Goal: Transaction & Acquisition: Purchase product/service

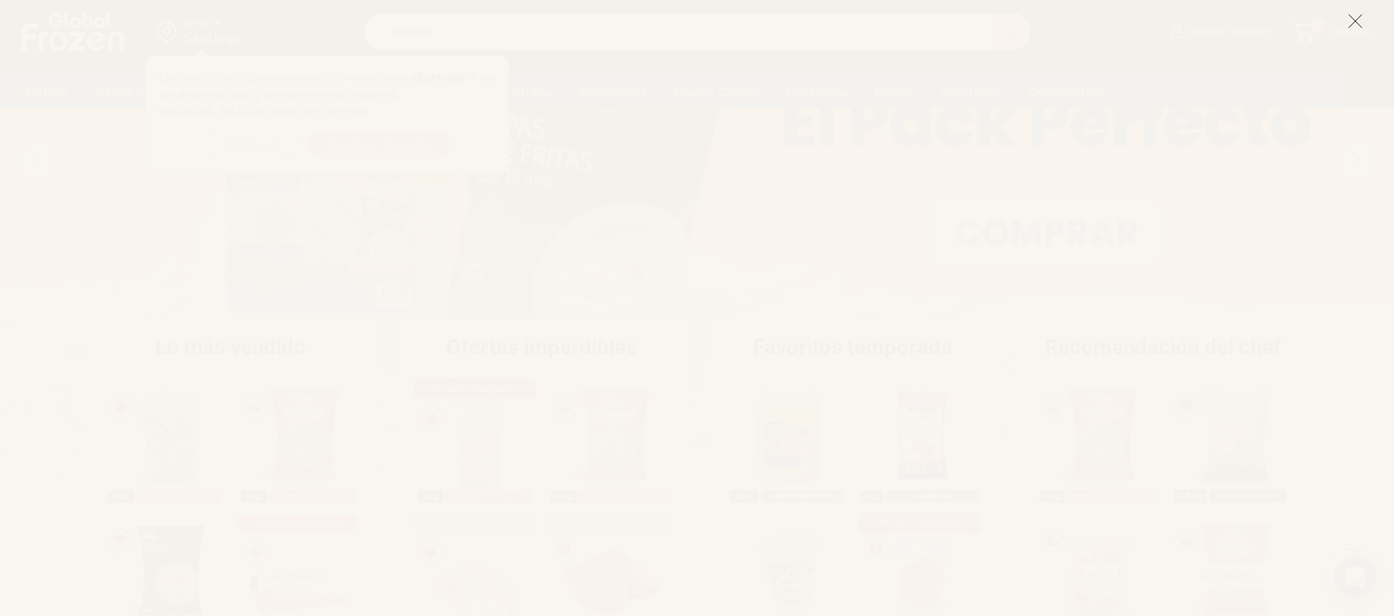
scroll to position [220, 0]
click at [1352, 19] on icon at bounding box center [1355, 21] width 16 height 16
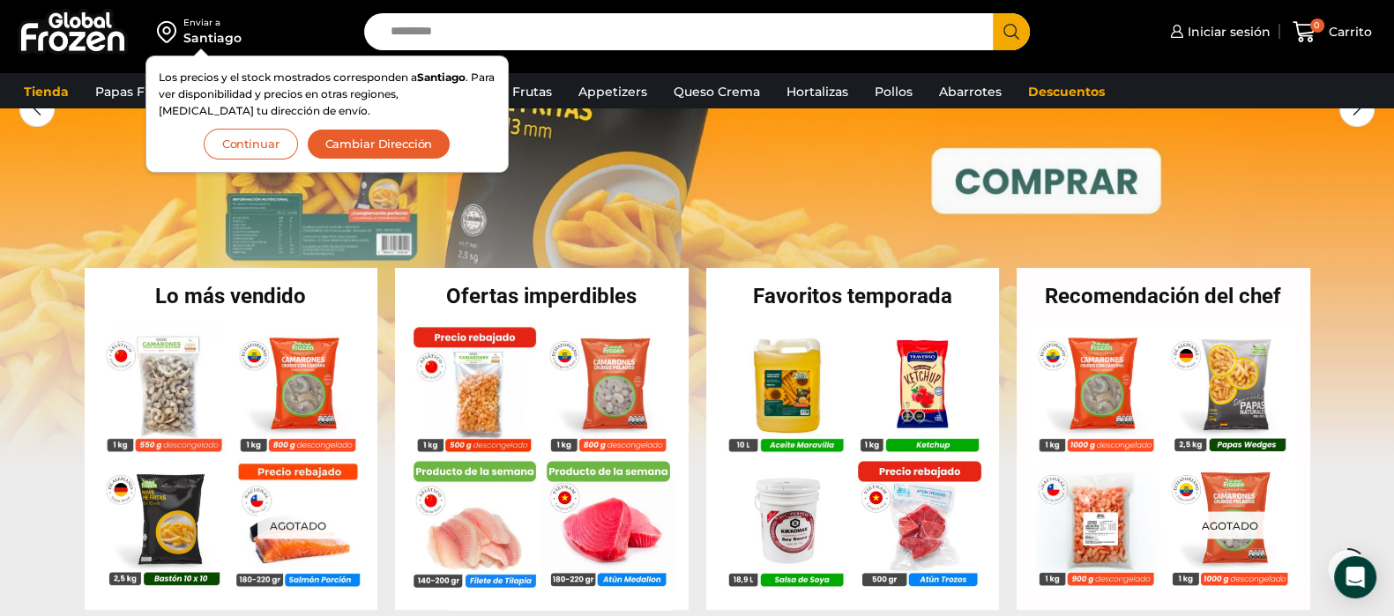
click at [479, 29] on input "Search input" at bounding box center [683, 31] width 603 height 37
click at [266, 153] on button "Continuar" at bounding box center [251, 144] width 94 height 31
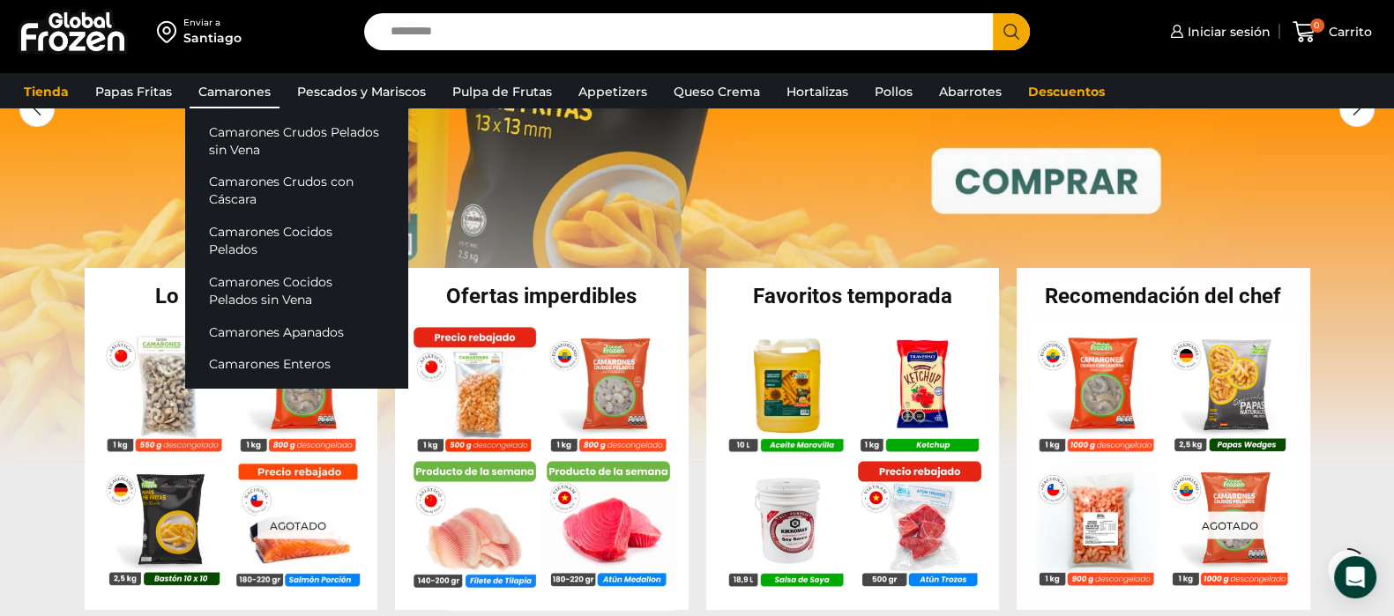
click at [222, 90] on link "Camarones" at bounding box center [235, 92] width 90 height 34
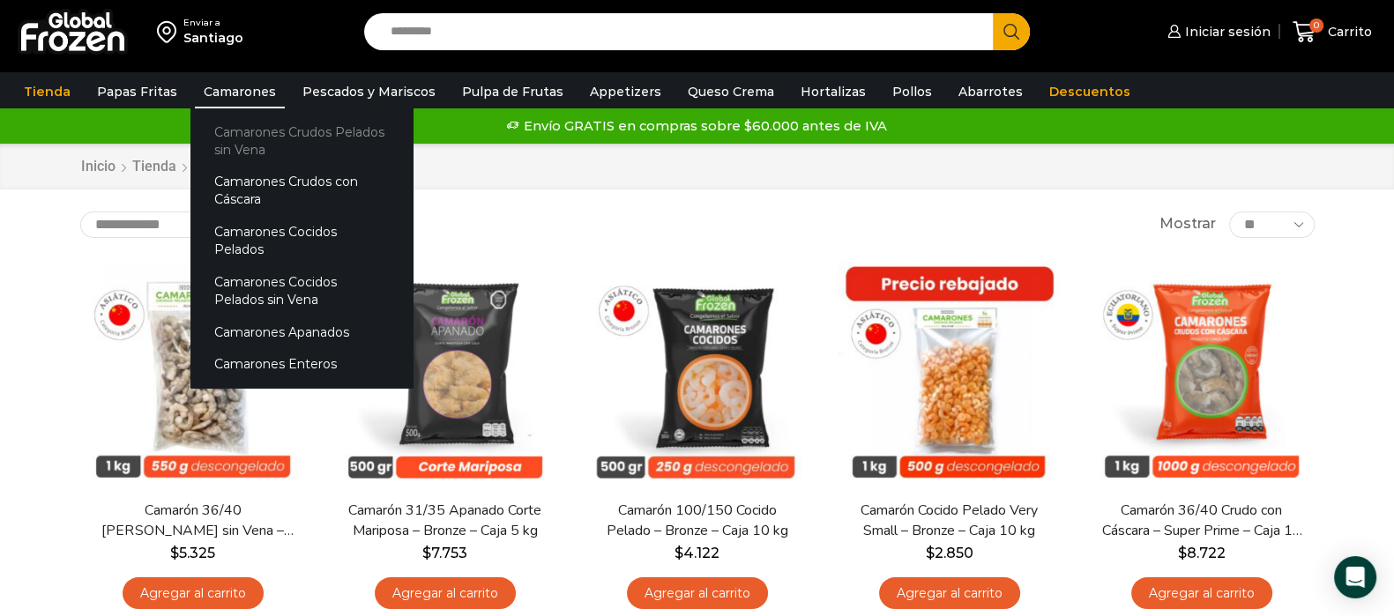
click at [232, 125] on link "Camarones Crudos Pelados sin Vena" at bounding box center [301, 141] width 222 height 50
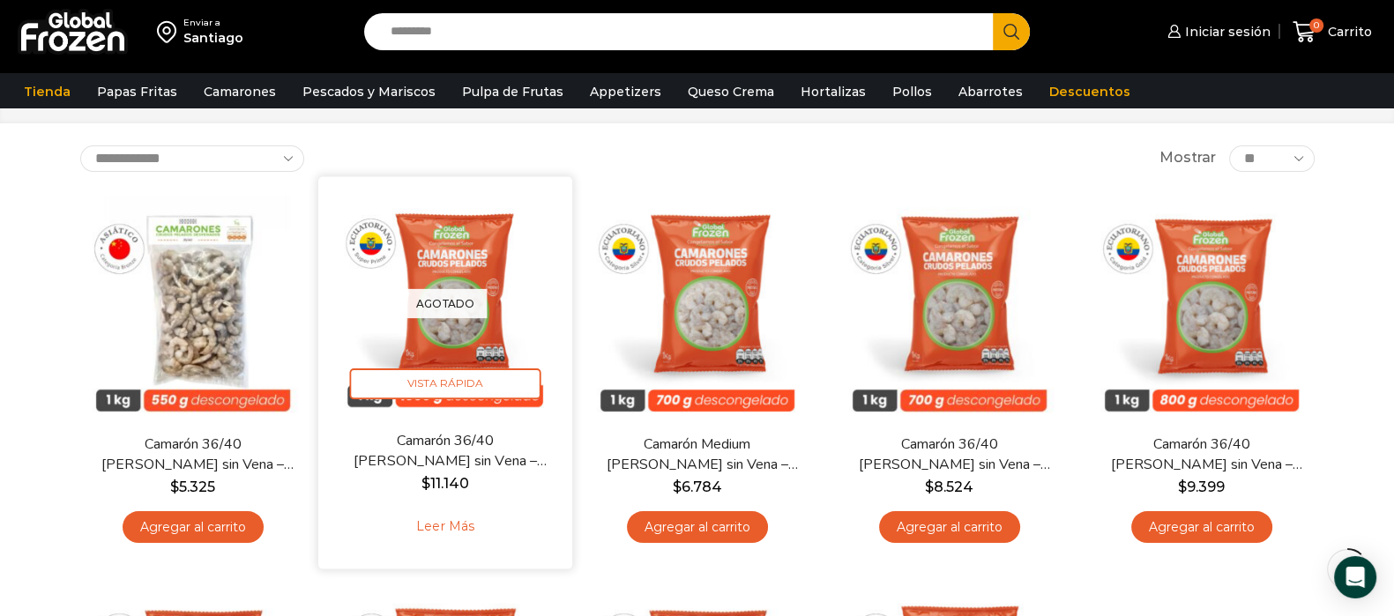
scroll to position [109, 0]
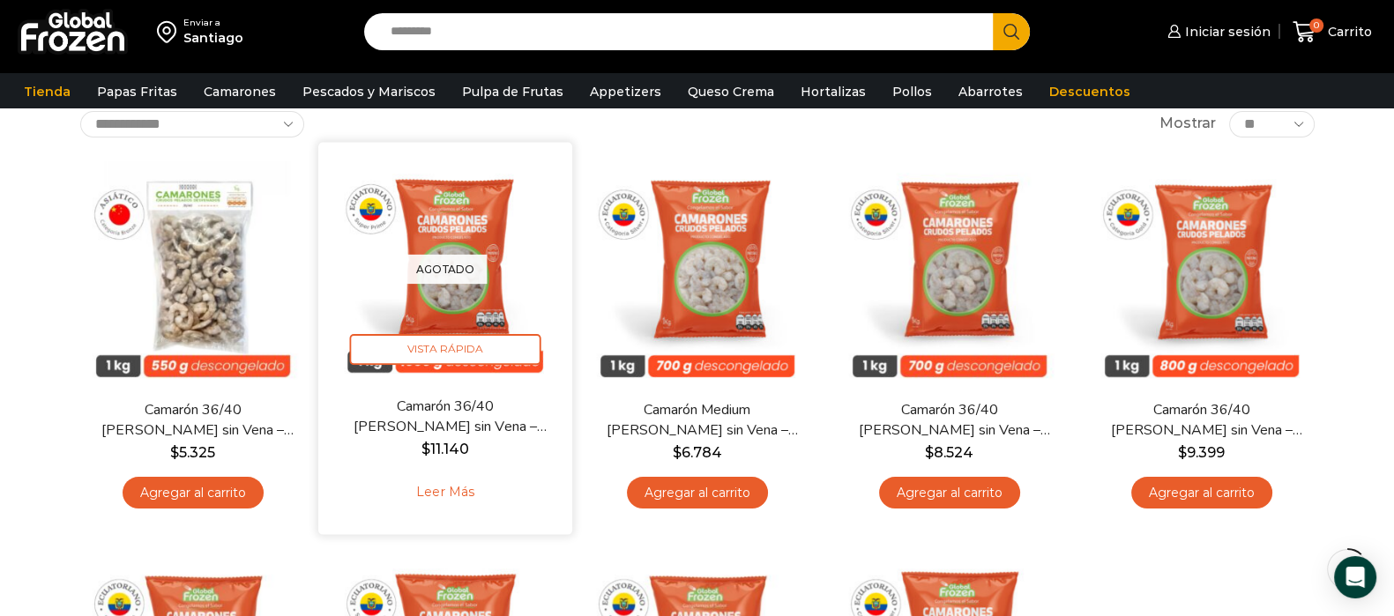
click at [484, 308] on div "Agotado Vista Rápida" at bounding box center [446, 269] width 228 height 228
click at [436, 497] on link "Leer más" at bounding box center [445, 493] width 112 height 38
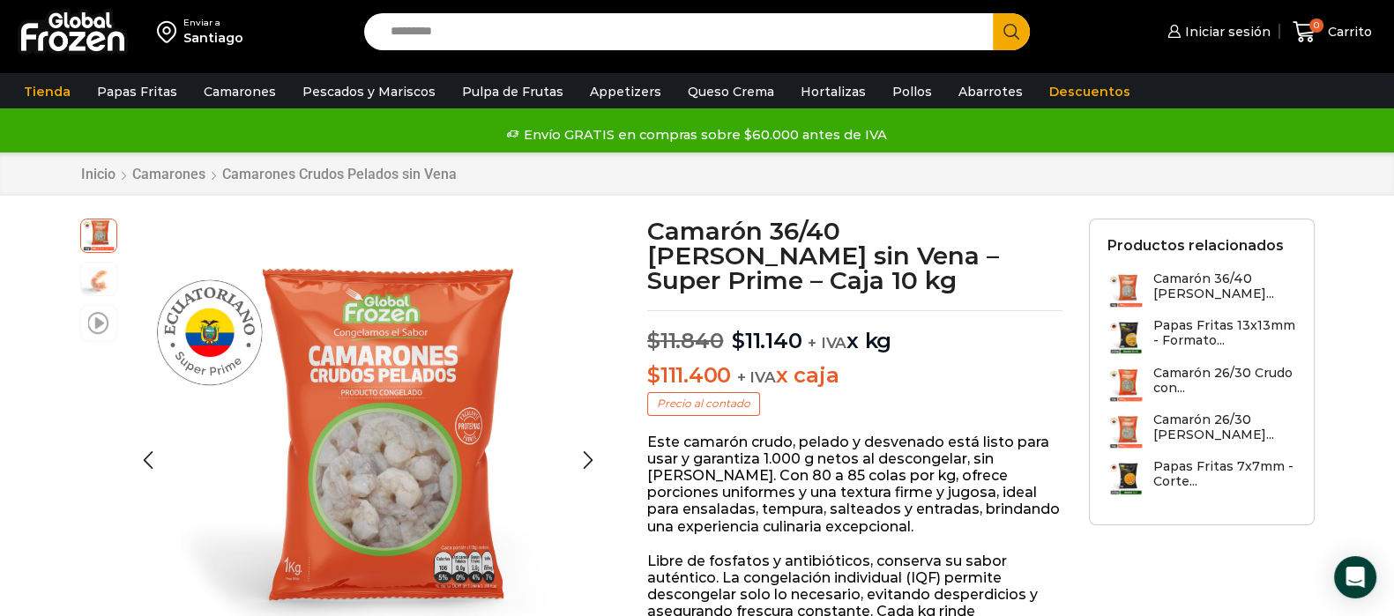
click at [88, 314] on span at bounding box center [98, 322] width 21 height 24
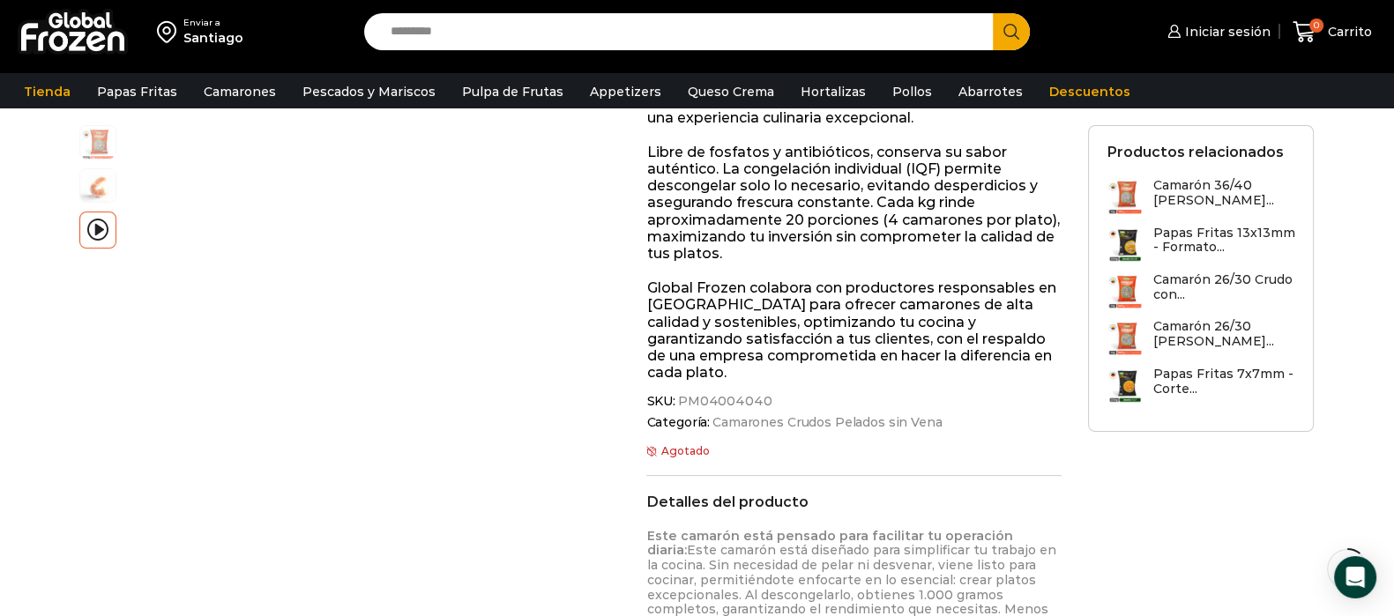
scroll to position [454, 0]
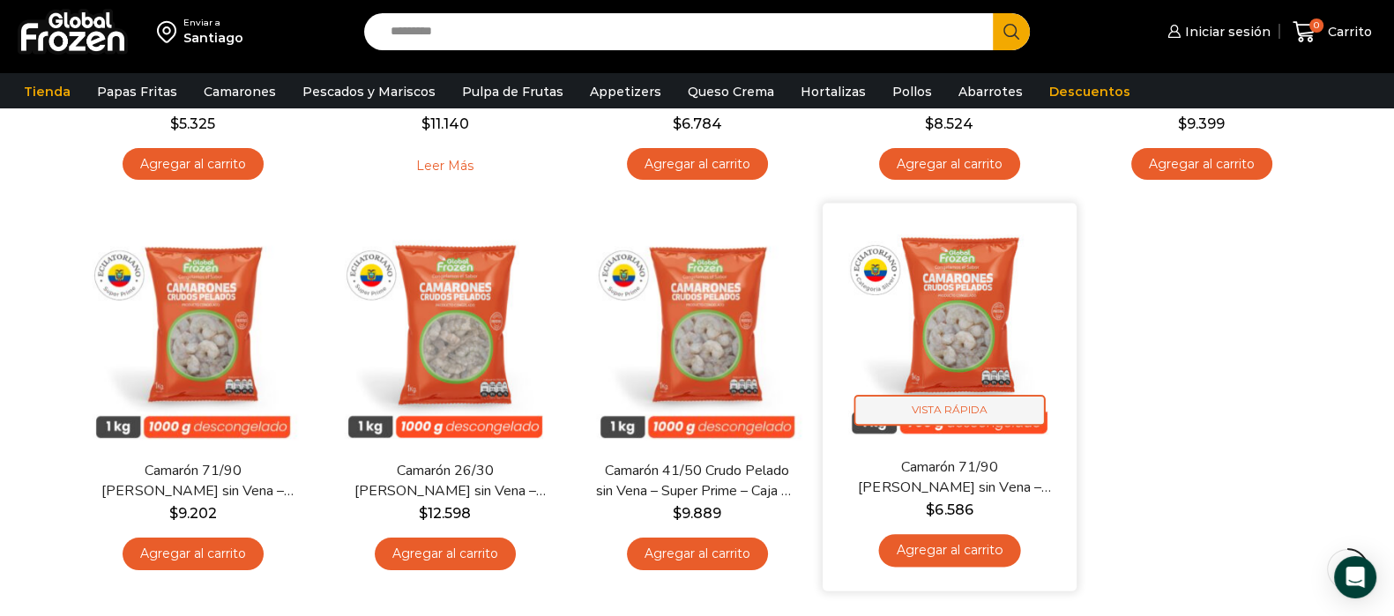
scroll to position [440, 0]
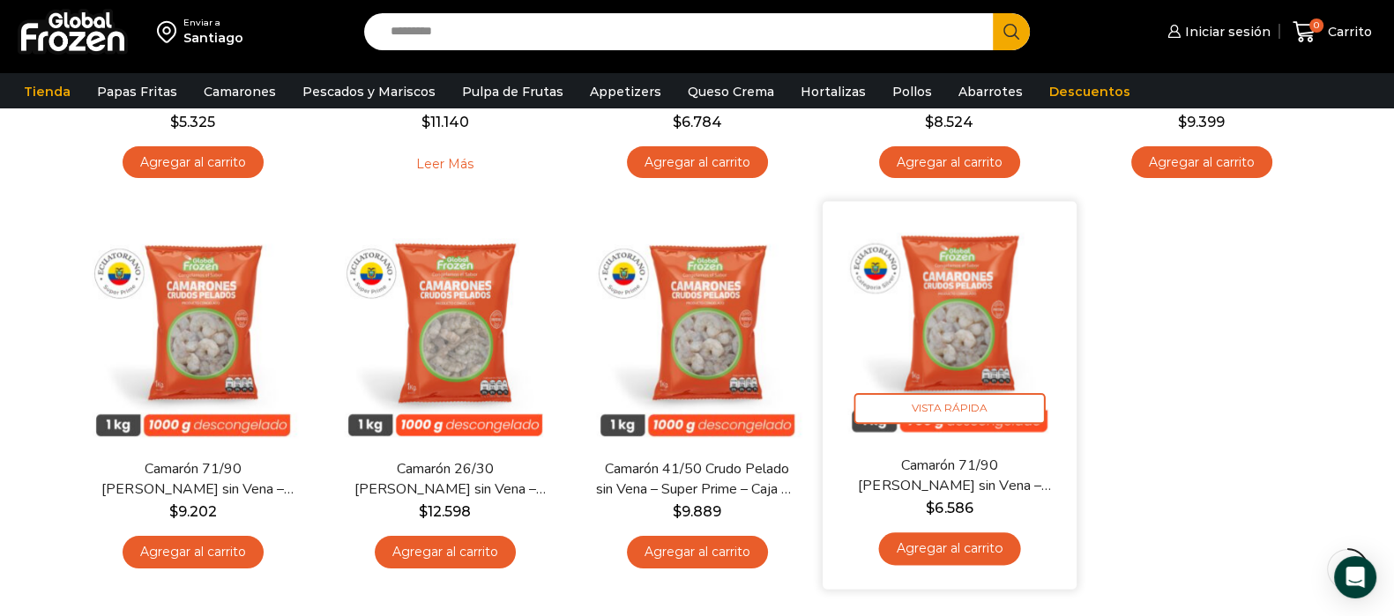
click at [996, 308] on img at bounding box center [950, 328] width 228 height 228
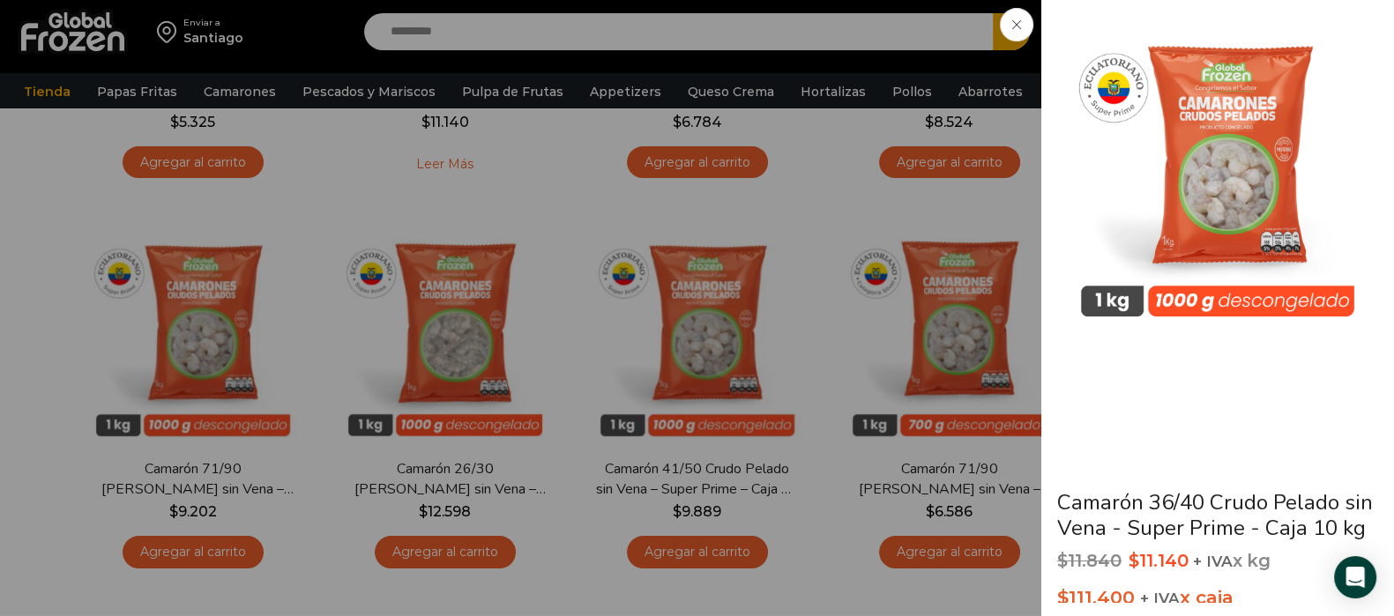
click at [1001, 24] on span at bounding box center [1017, 25] width 34 height 34
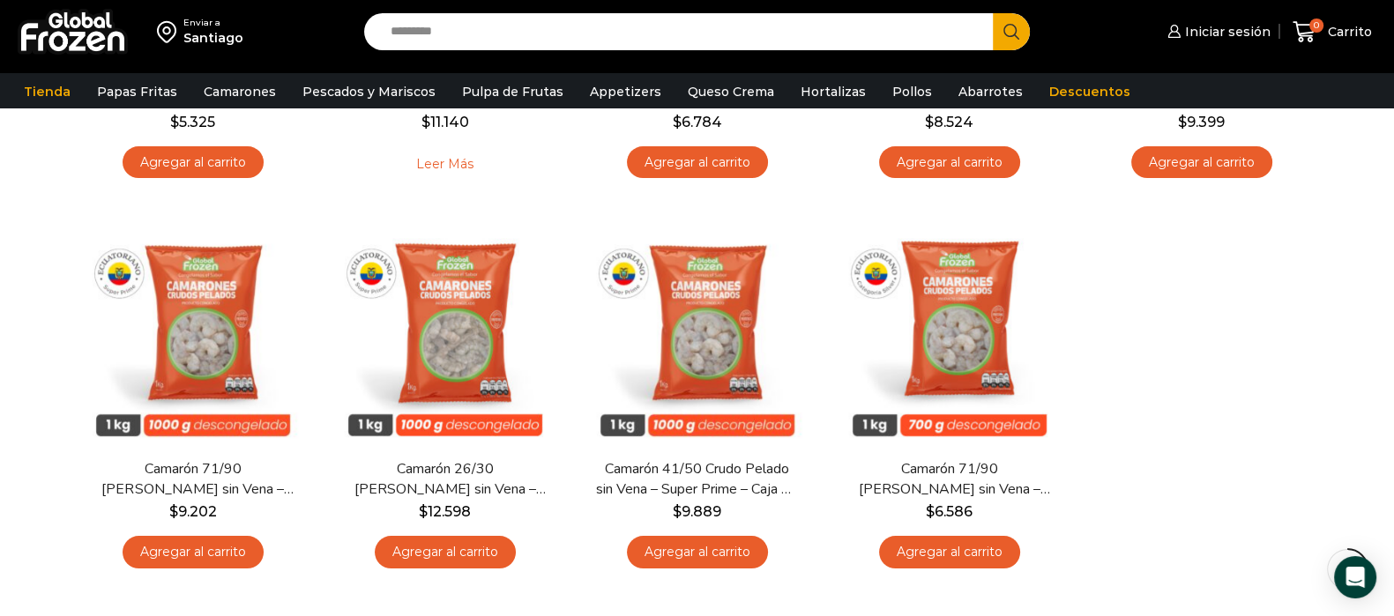
click at [779, 36] on input "Search input" at bounding box center [683, 31] width 603 height 37
type input "******"
click at [993, 13] on button "Search" at bounding box center [1011, 31] width 37 height 37
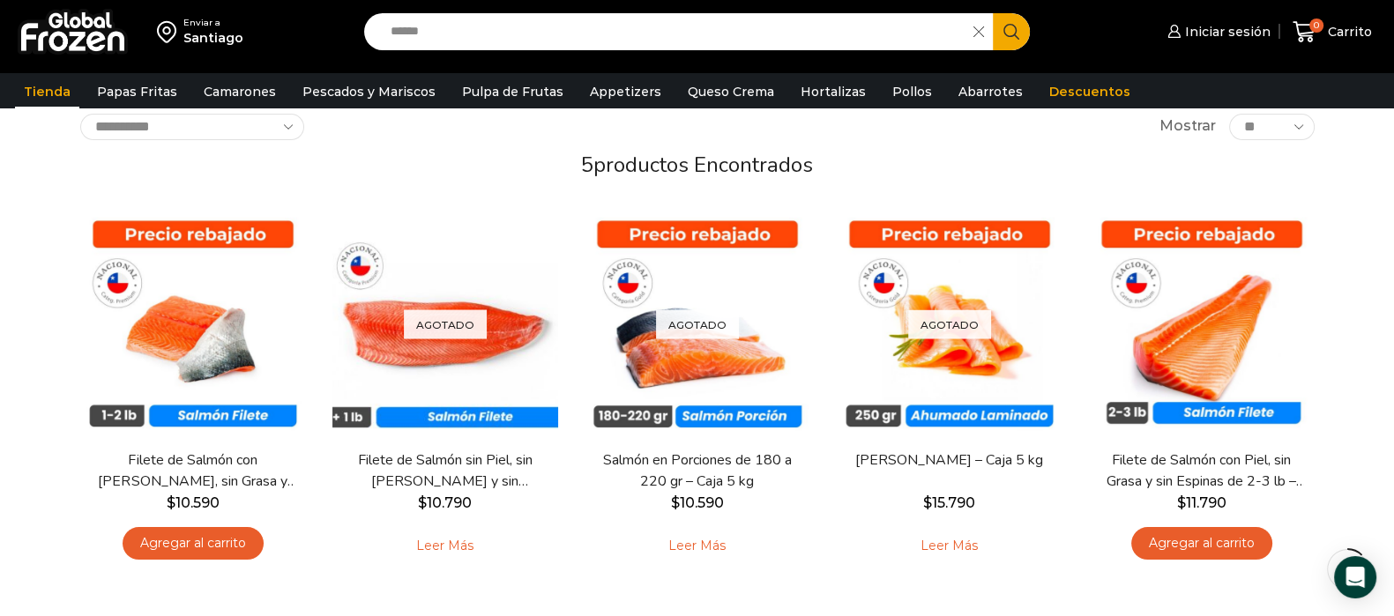
scroll to position [109, 0]
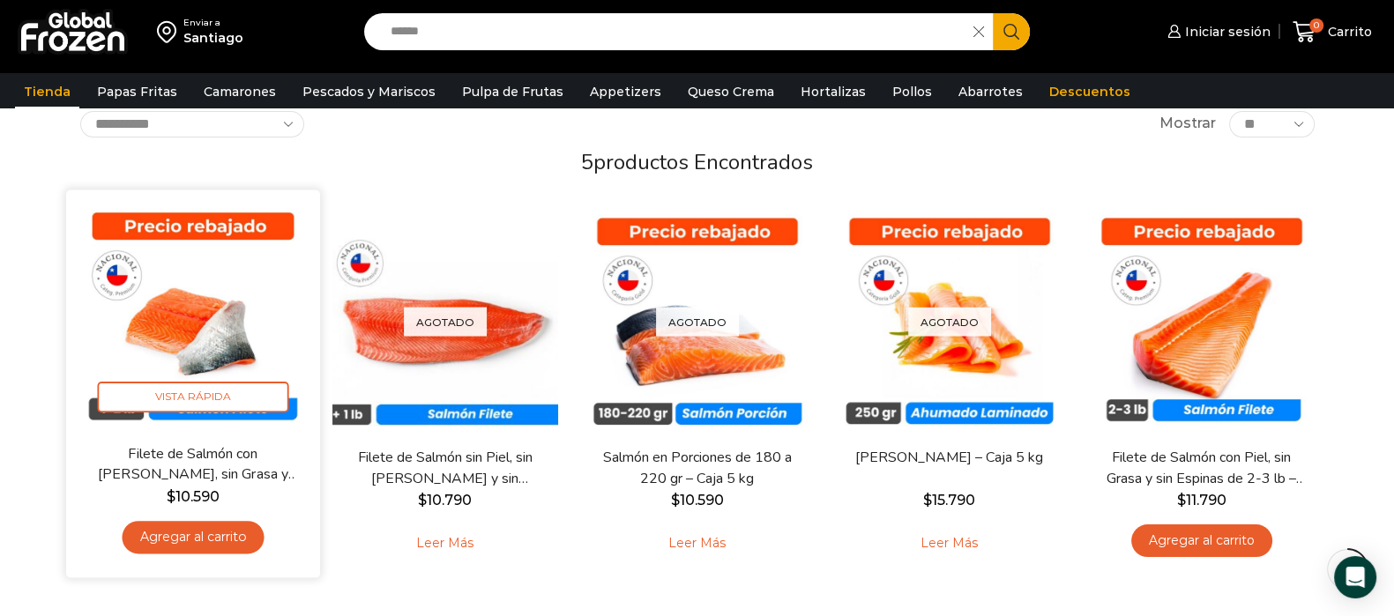
click at [209, 341] on img at bounding box center [193, 318] width 228 height 228
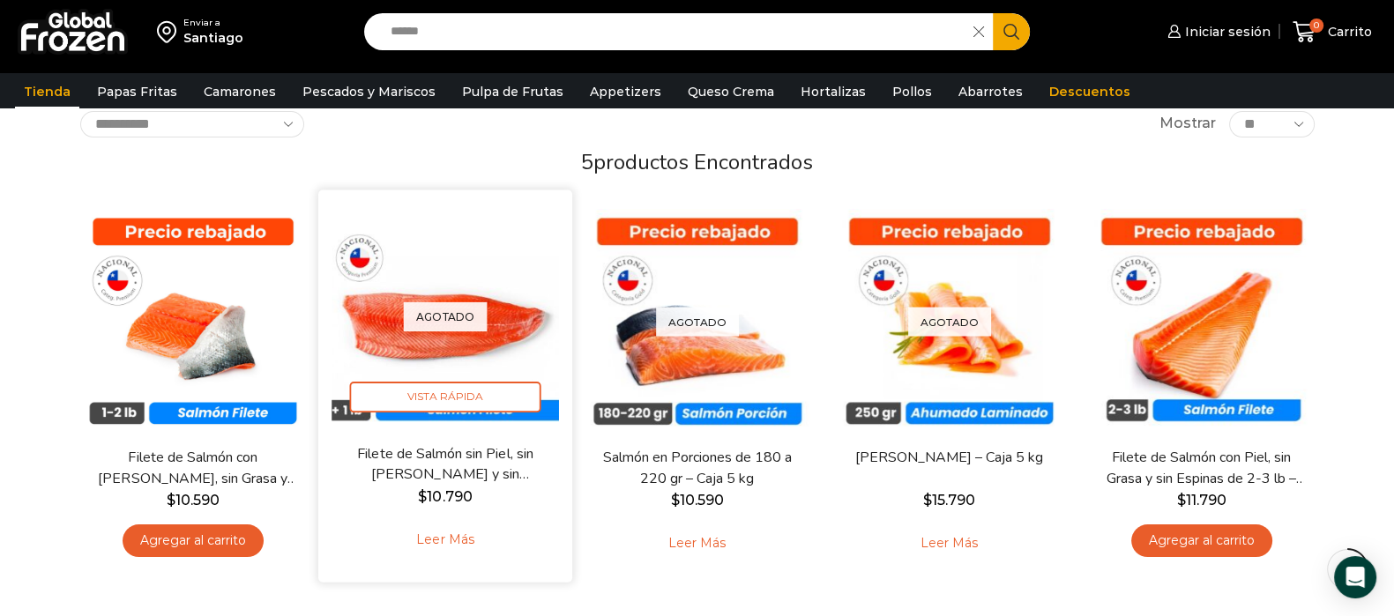
click at [450, 533] on link "Leer más" at bounding box center [445, 540] width 112 height 38
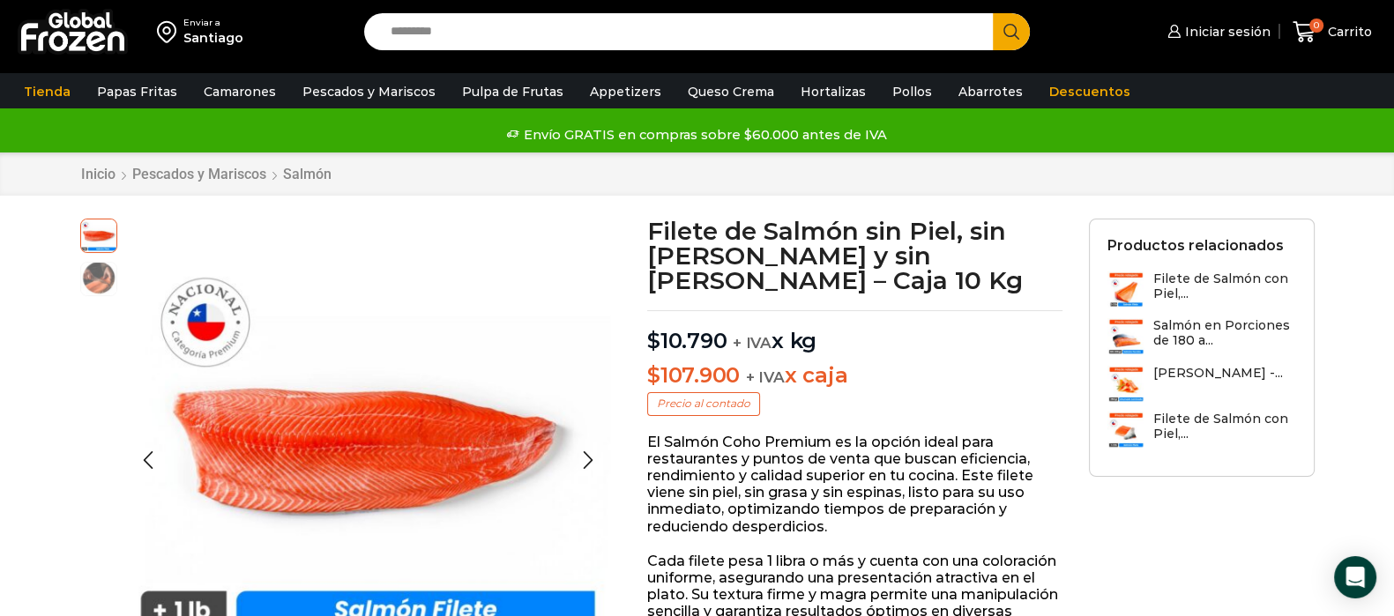
click at [88, 266] on img at bounding box center [98, 277] width 35 height 35
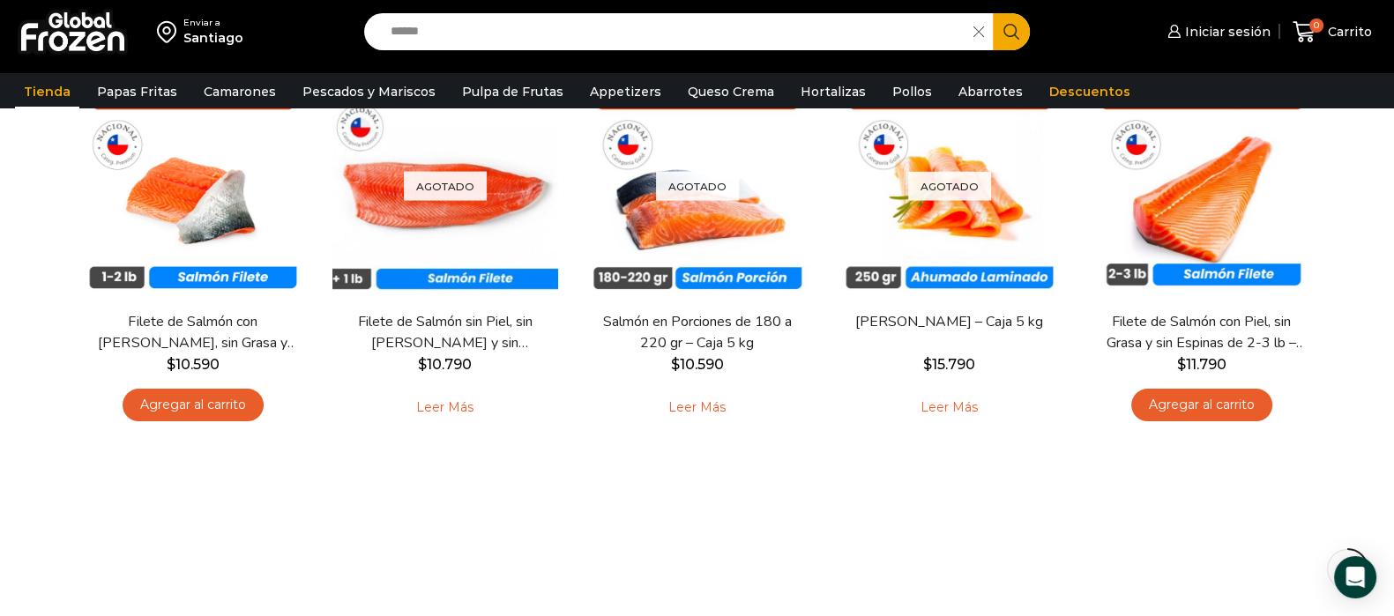
scroll to position [109, 0]
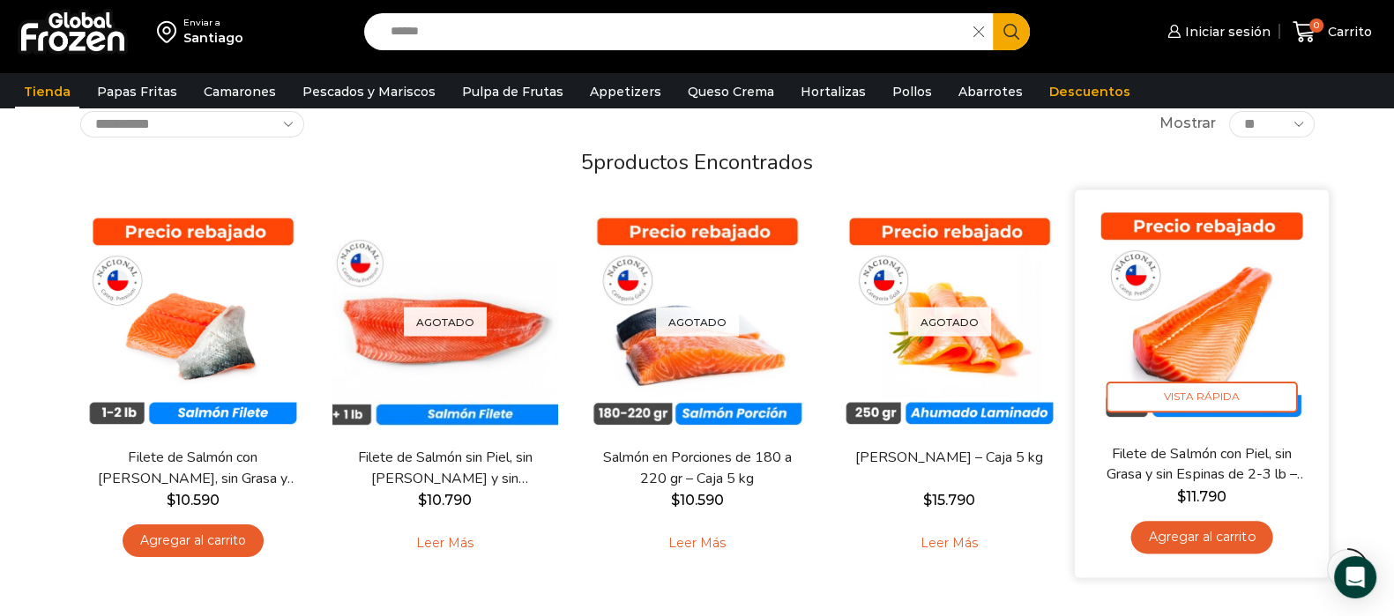
click at [1170, 339] on img at bounding box center [1202, 318] width 228 height 228
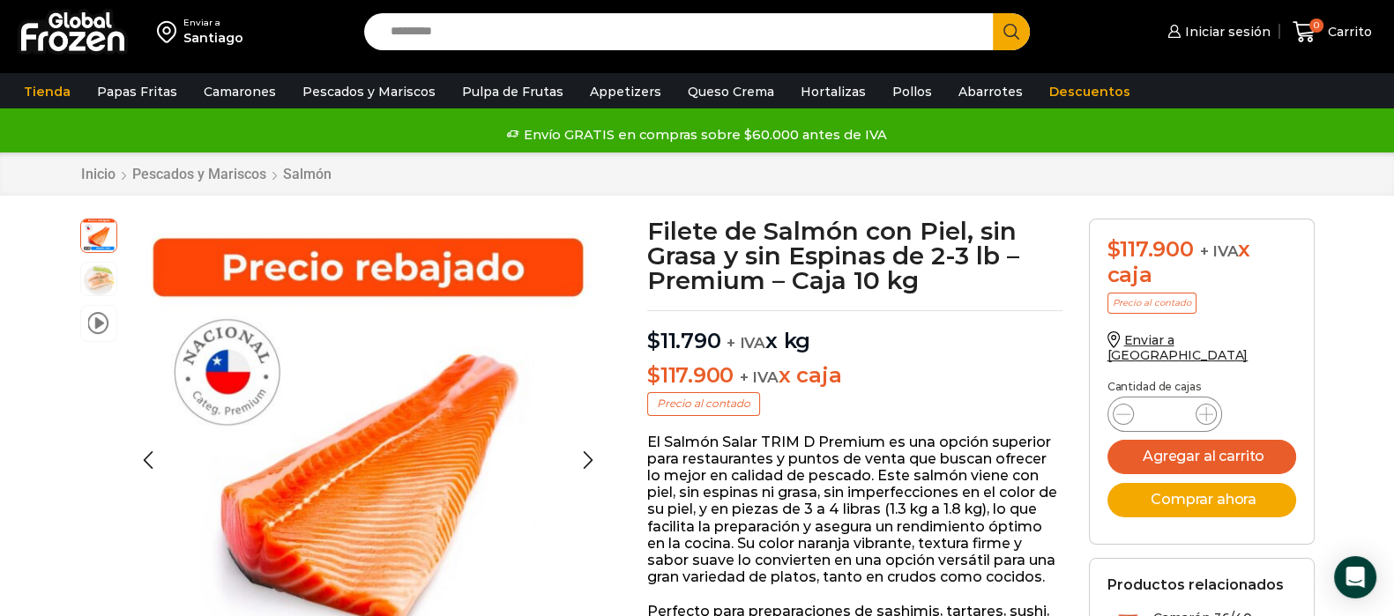
click at [81, 324] on li "video" at bounding box center [98, 323] width 37 height 37
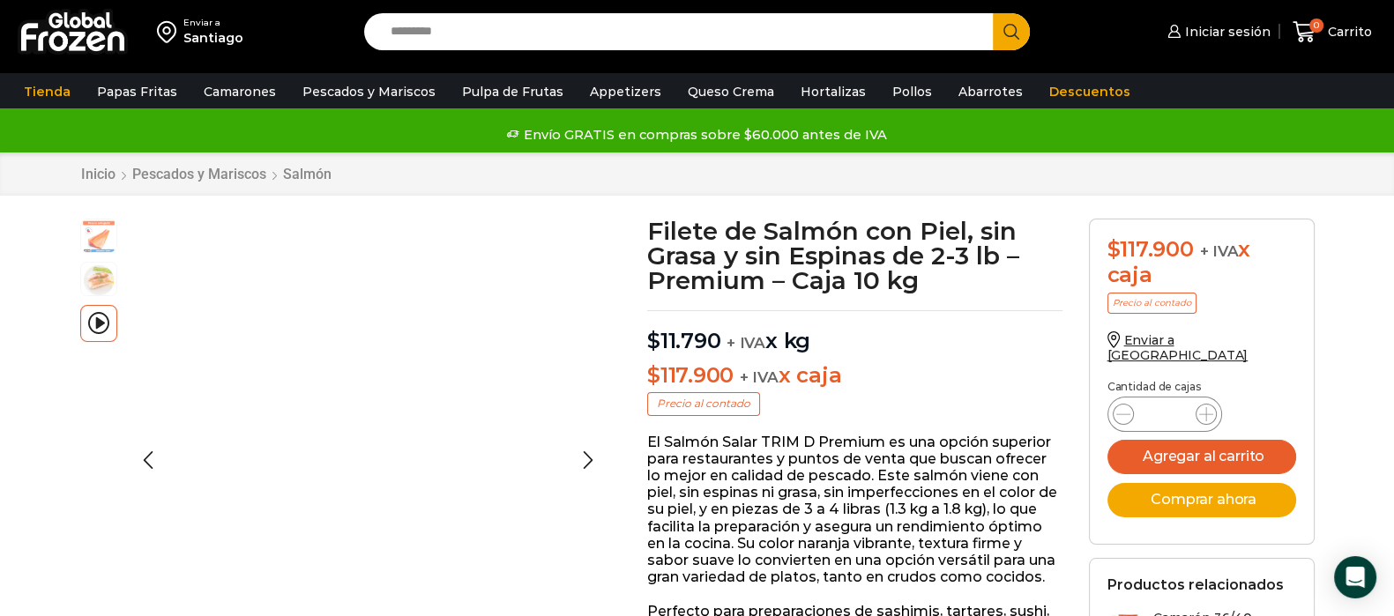
scroll to position [343, 0]
